Goal: Task Accomplishment & Management: Complete application form

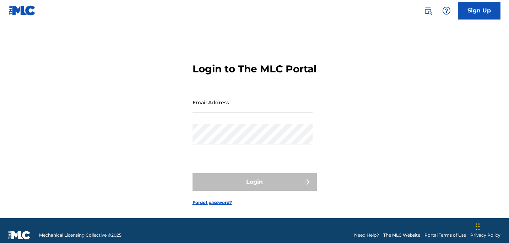
click at [230, 113] on input "Email Address" at bounding box center [252, 102] width 120 height 20
click at [217, 113] on input "Email Address" at bounding box center [252, 102] width 120 height 20
type input "R"
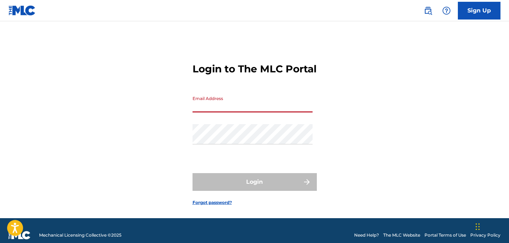
click at [264, 113] on input "Email Address" at bounding box center [252, 102] width 120 height 20
type input "[EMAIL_ADDRESS][DOMAIN_NAME]"
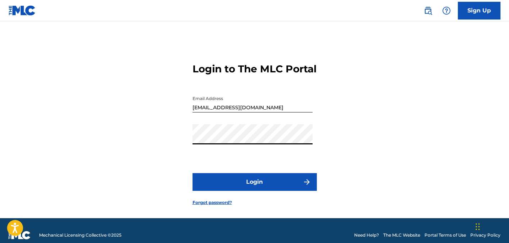
click at [192, 173] on button "Login" at bounding box center [254, 182] width 124 height 18
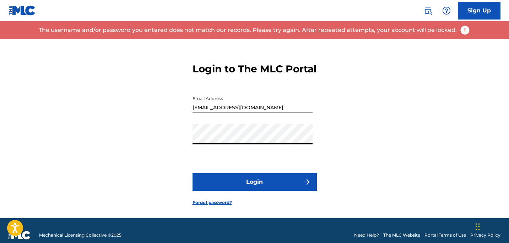
click at [192, 173] on button "Login" at bounding box center [254, 182] width 124 height 18
click at [375, 132] on div "Login to The MLC Portal Email Address [EMAIL_ADDRESS][DOMAIN_NAME] Password Log…" at bounding box center [254, 128] width 497 height 179
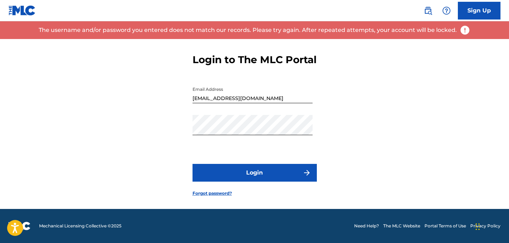
click at [220, 191] on link "Forgot password?" at bounding box center [211, 193] width 39 height 6
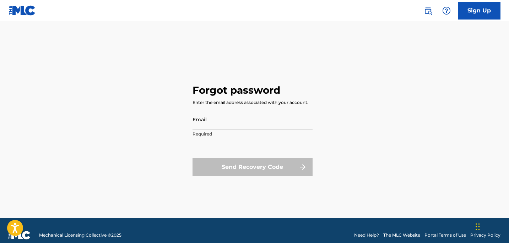
scroll to position [20, 0]
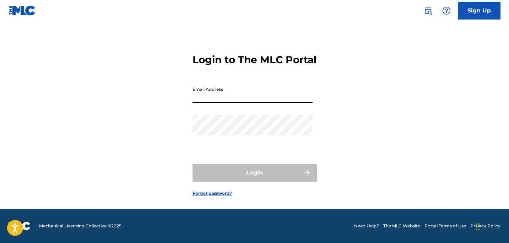
click at [219, 90] on input "Email Address" at bounding box center [252, 93] width 120 height 20
type input "[EMAIL_ADDRESS][DOMAIN_NAME]"
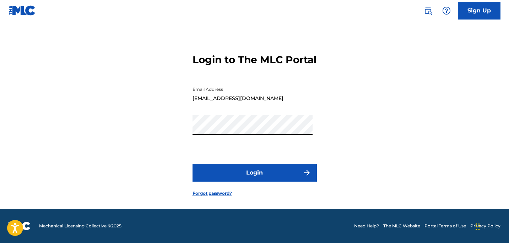
click at [244, 173] on button "Login" at bounding box center [254, 173] width 124 height 18
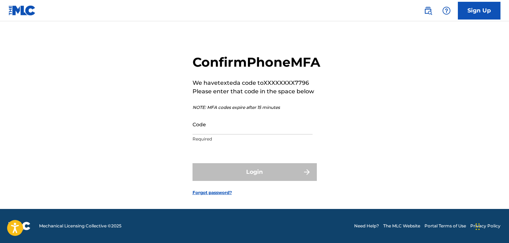
click at [239, 131] on input "Code" at bounding box center [252, 124] width 120 height 20
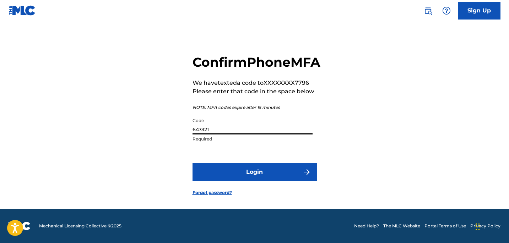
type input "647321"
click at [241, 177] on button "Login" at bounding box center [254, 172] width 124 height 18
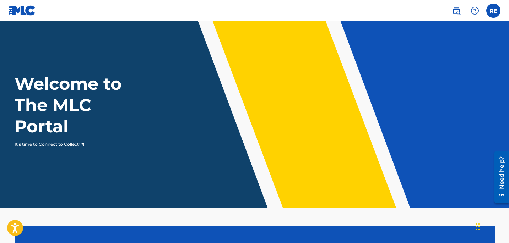
scroll to position [164, 0]
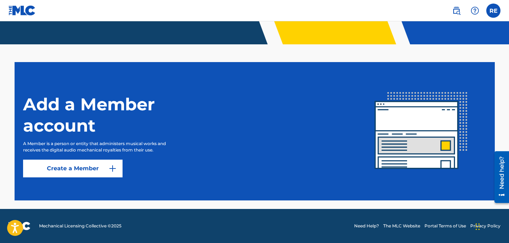
click at [99, 172] on link "Create a Member" at bounding box center [72, 169] width 99 height 18
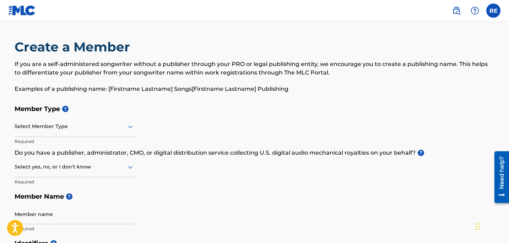
click at [104, 121] on div "Select Member Type" at bounding box center [75, 127] width 120 height 20
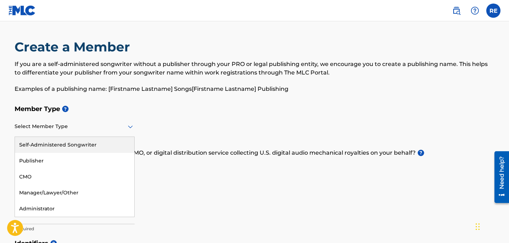
click at [108, 144] on div "Self-Administered Songwriter" at bounding box center [74, 145] width 119 height 16
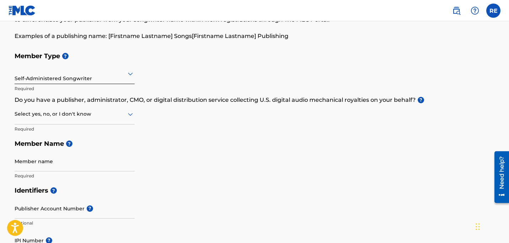
scroll to position [58, 0]
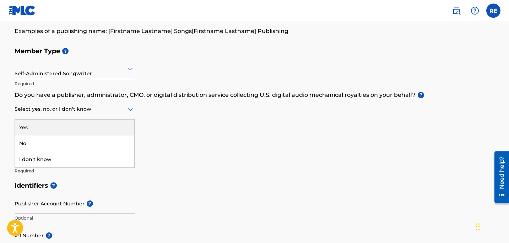
click at [98, 108] on div at bounding box center [75, 109] width 120 height 9
click at [169, 123] on div "Member Type ? Self-Administered Songwriter Required Do you have a publisher, ad…" at bounding box center [255, 111] width 480 height 135
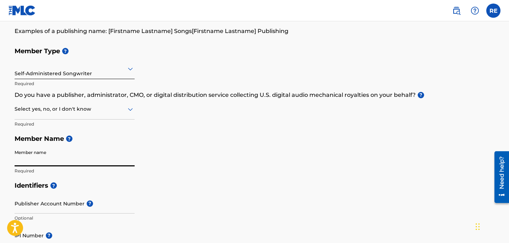
click at [103, 162] on input "Member name" at bounding box center [75, 156] width 120 height 20
type input "Romieikon"
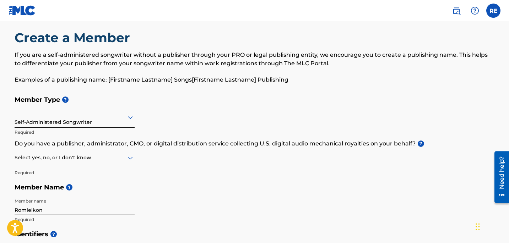
scroll to position [0, 0]
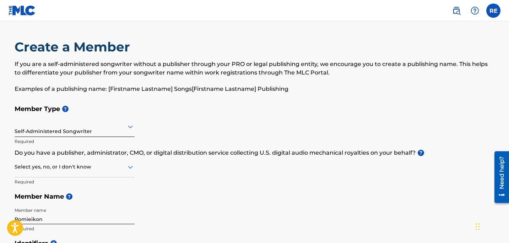
click at [86, 119] on div "Self-Administered Songwriter" at bounding box center [75, 126] width 120 height 17
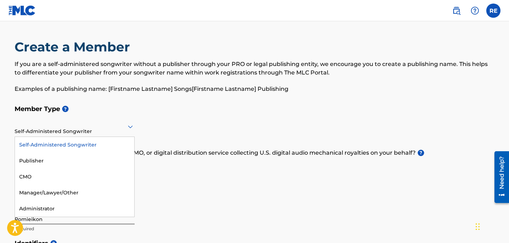
click at [87, 123] on div at bounding box center [75, 126] width 120 height 9
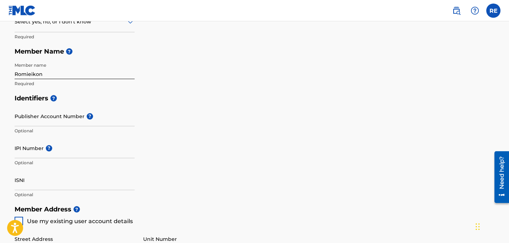
scroll to position [148, 0]
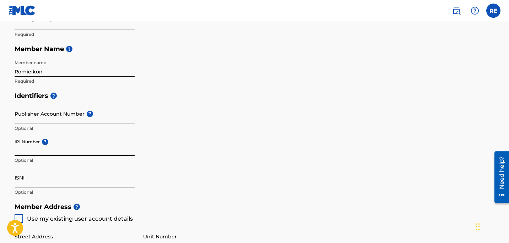
click at [52, 151] on input "IPI Number ?" at bounding box center [75, 146] width 120 height 20
paste input "807973308"
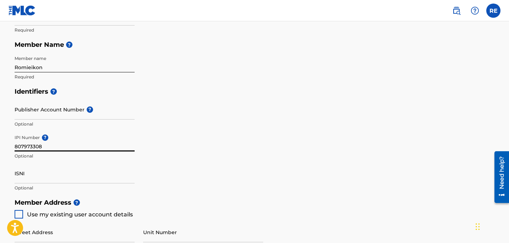
scroll to position [147, 0]
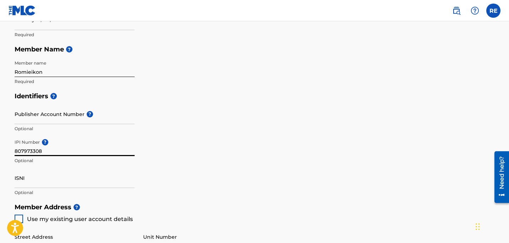
type input "807973308"
click at [54, 73] on input "Romieikon" at bounding box center [75, 67] width 120 height 20
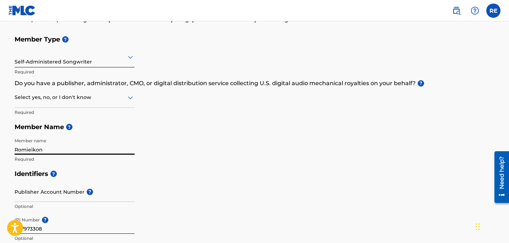
scroll to position [69, 0]
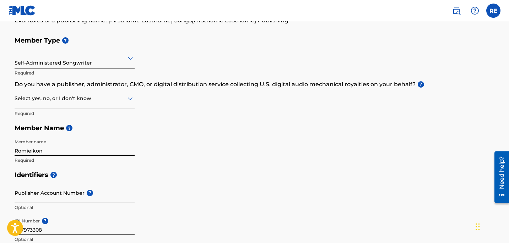
click at [105, 148] on input "Romieikon" at bounding box center [75, 146] width 120 height 20
type input "Romario English"
click at [186, 133] on h5 "Member Name ?" at bounding box center [255, 128] width 480 height 15
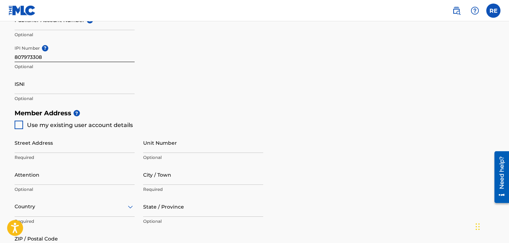
scroll to position [245, 0]
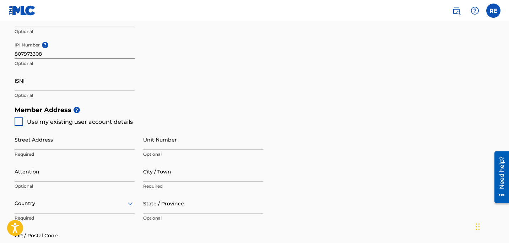
click at [22, 119] on div at bounding box center [19, 122] width 9 height 9
type input "[STREET_ADDRESS]"
type input "[GEOGRAPHIC_DATA]"
type input "11434"
type input "917"
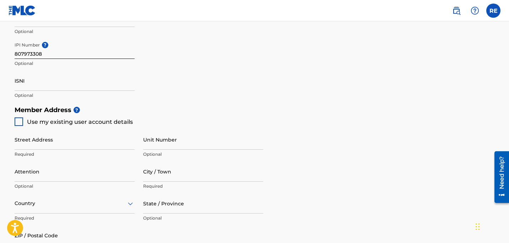
type input "2387796"
type input "[EMAIL_ADDRESS][DOMAIN_NAME]"
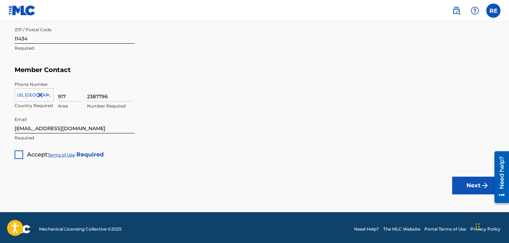
scroll to position [449, 0]
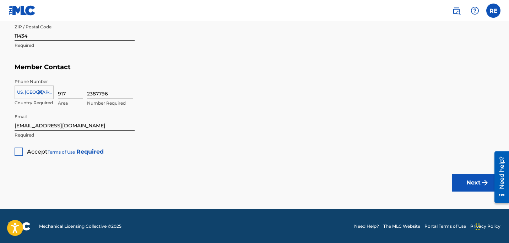
click at [16, 152] on div at bounding box center [19, 152] width 9 height 9
click at [463, 182] on button "Next" at bounding box center [473, 183] width 43 height 18
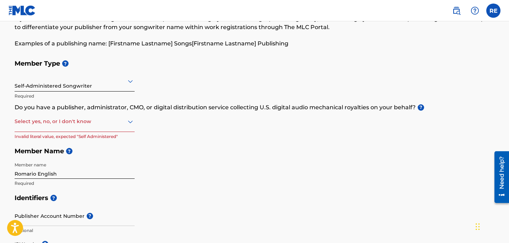
click at [115, 126] on div at bounding box center [75, 121] width 120 height 9
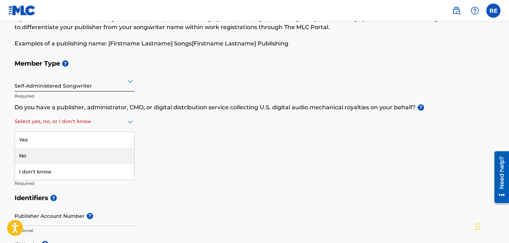
click at [98, 154] on div "No" at bounding box center [74, 156] width 119 height 16
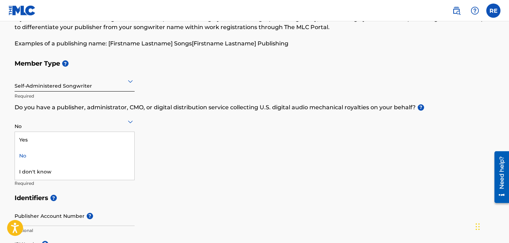
click at [100, 127] on div "No" at bounding box center [75, 121] width 120 height 17
click at [80, 139] on div "Yes" at bounding box center [74, 140] width 119 height 16
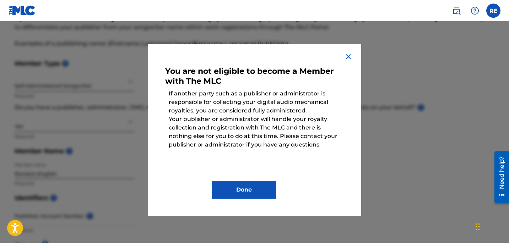
click at [349, 56] on img at bounding box center [348, 57] width 9 height 9
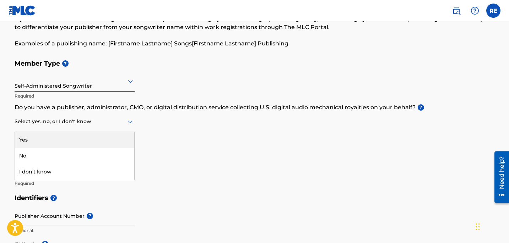
click at [113, 117] on div at bounding box center [75, 121] width 120 height 9
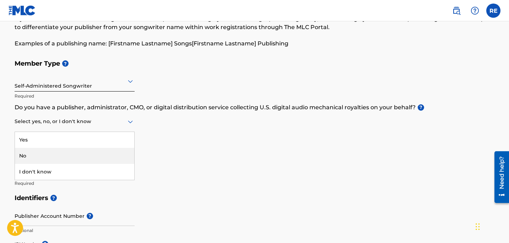
click at [79, 156] on div "No" at bounding box center [74, 156] width 119 height 16
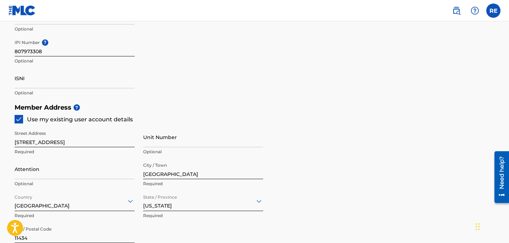
scroll to position [449, 0]
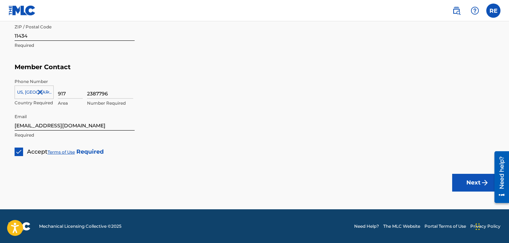
click at [462, 185] on button "Next" at bounding box center [473, 183] width 43 height 18
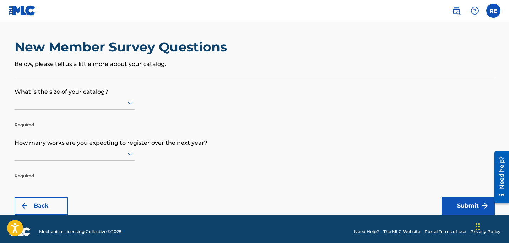
click at [109, 106] on div at bounding box center [75, 102] width 120 height 9
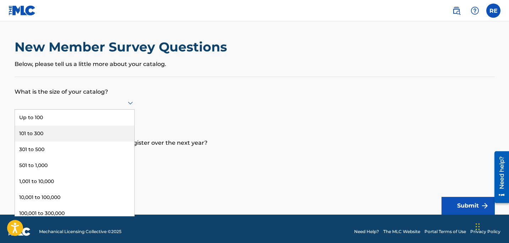
click at [105, 130] on div "101 to 300" at bounding box center [74, 134] width 119 height 16
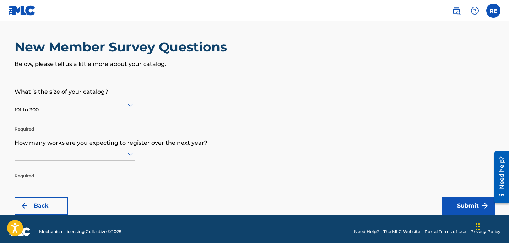
click at [131, 104] on icon at bounding box center [130, 105] width 9 height 9
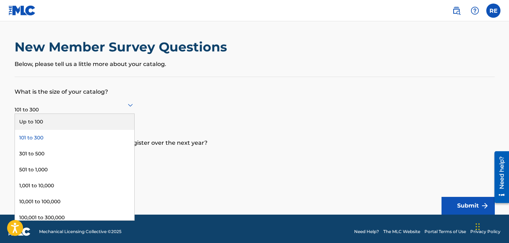
click at [97, 120] on div "Up to 100" at bounding box center [74, 122] width 119 height 16
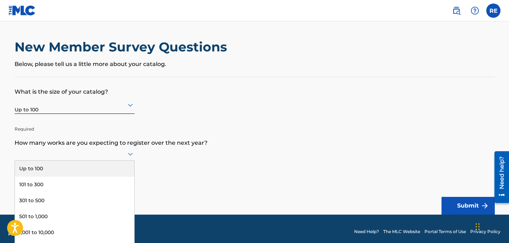
click at [103, 157] on div "Up to 100, 1 of 9. 9 results available. Use Up and Down to choose options, pres…" at bounding box center [75, 153] width 120 height 13
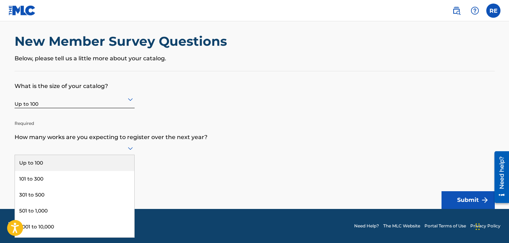
click at [99, 162] on div "Up to 100" at bounding box center [74, 163] width 119 height 16
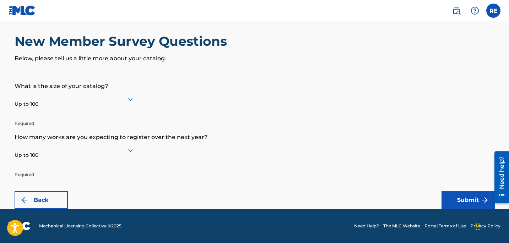
click at [126, 110] on p "Required" at bounding box center [75, 118] width 120 height 17
click at [125, 101] on div at bounding box center [75, 99] width 120 height 9
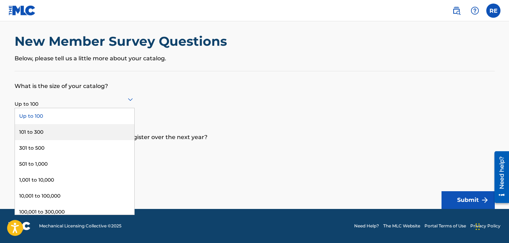
click at [104, 133] on div "101 to 300" at bounding box center [74, 132] width 119 height 16
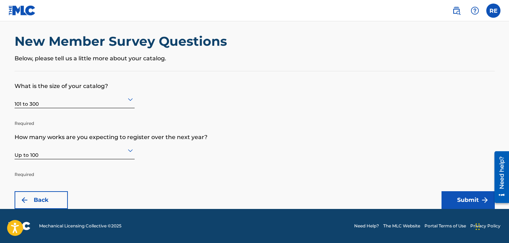
click at [442, 198] on button "Submit" at bounding box center [467, 200] width 53 height 18
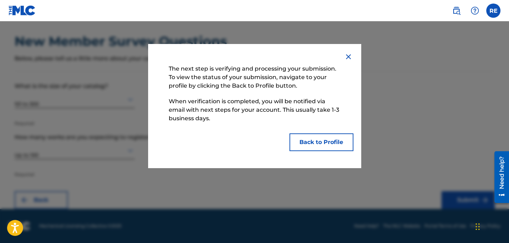
click at [339, 142] on button "Back to Profile" at bounding box center [321, 142] width 64 height 18
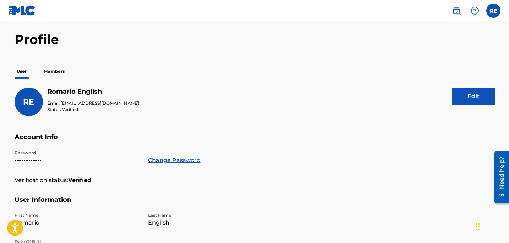
scroll to position [5, 0]
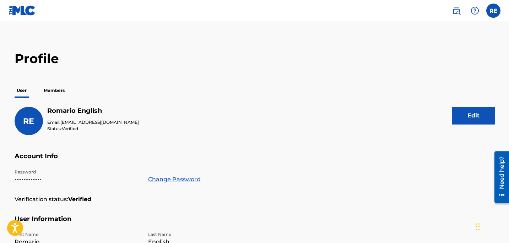
click at [57, 91] on p "Members" at bounding box center [54, 90] width 25 height 15
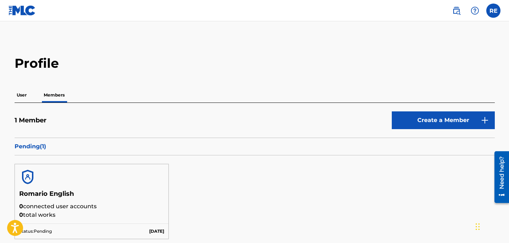
click at [20, 99] on p "User" at bounding box center [22, 95] width 14 height 15
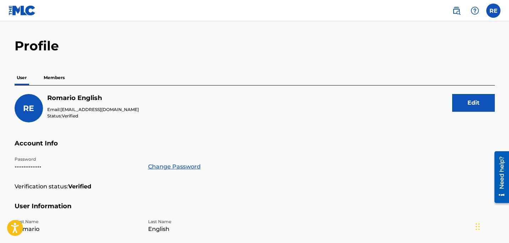
scroll to position [8, 0]
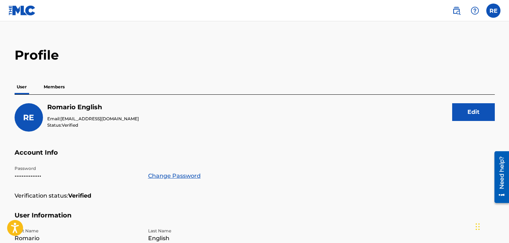
click at [22, 16] on link at bounding box center [22, 10] width 27 height 21
